Goal: Find specific page/section: Find specific page/section

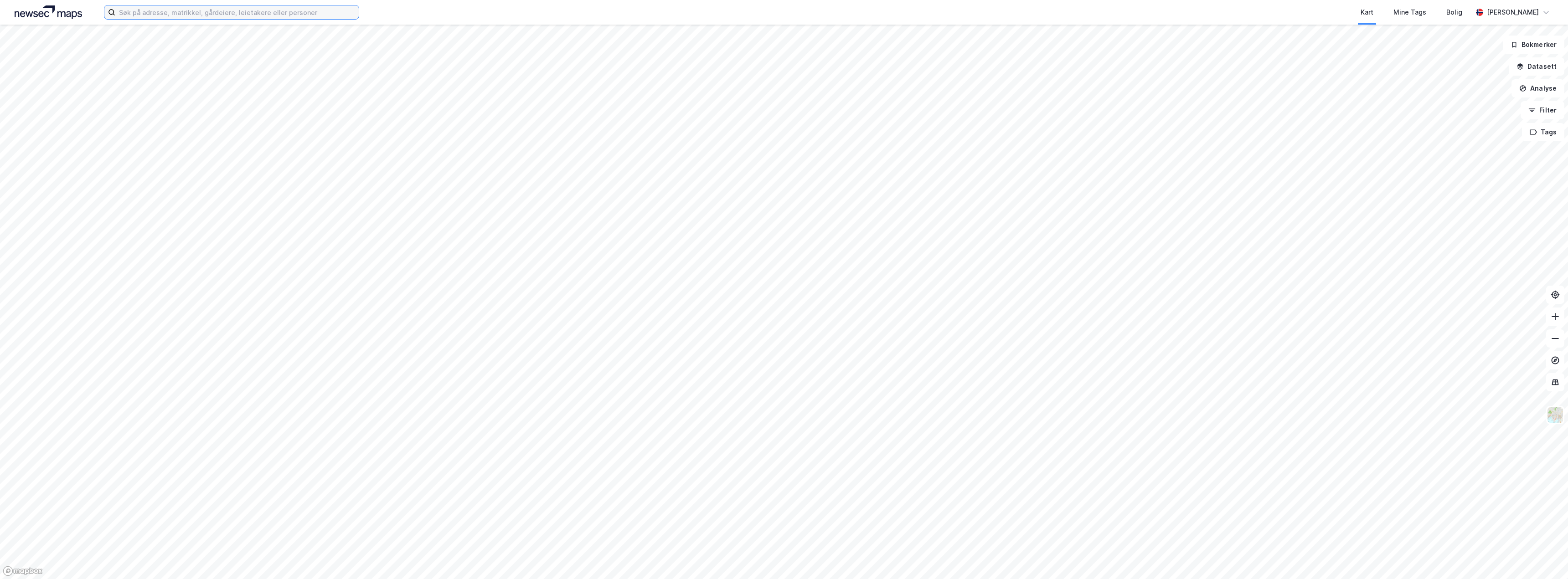
click at [269, 11] on input at bounding box center [237, 13] width 243 height 14
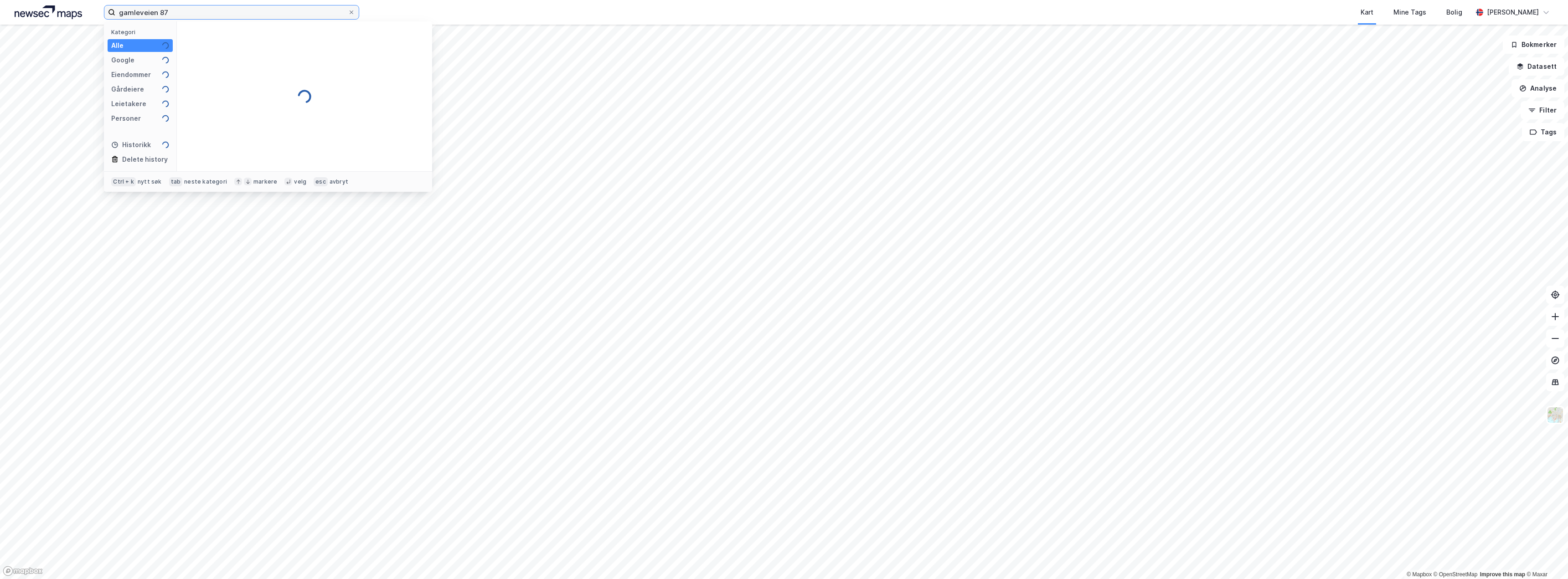
type input "gamleveien 87"
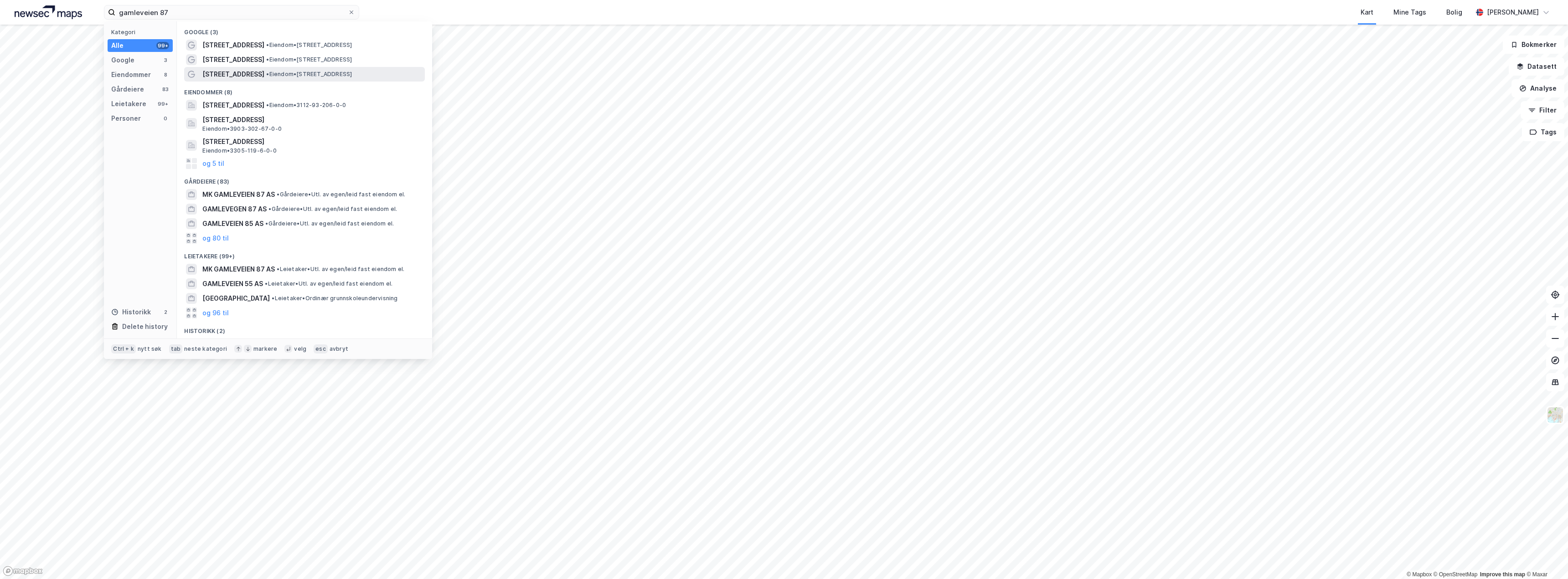
click at [266, 74] on span "•" at bounding box center [267, 74] width 3 height 7
